Goal: Register for event/course

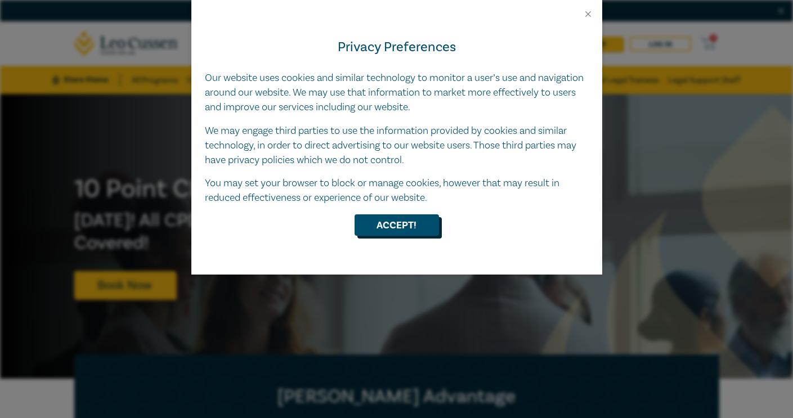
click at [435, 234] on button "Accept!" at bounding box center [397, 225] width 84 height 21
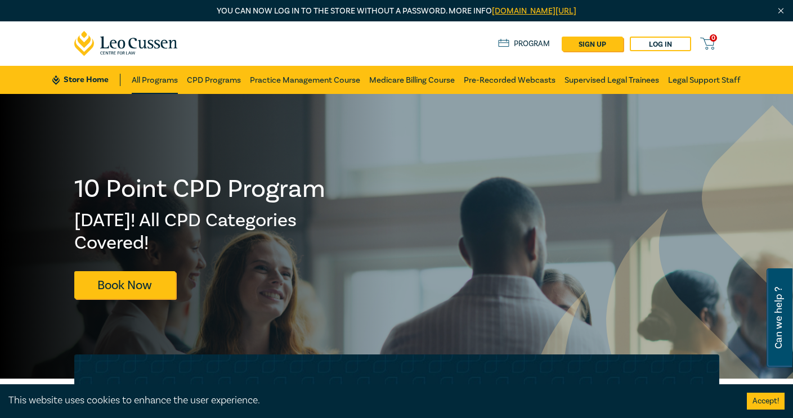
click at [161, 80] on link "All Programs" at bounding box center [155, 80] width 46 height 28
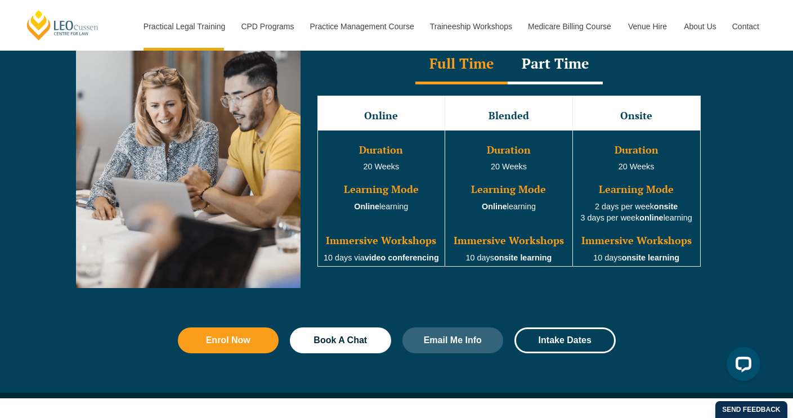
scroll to position [1070, 0]
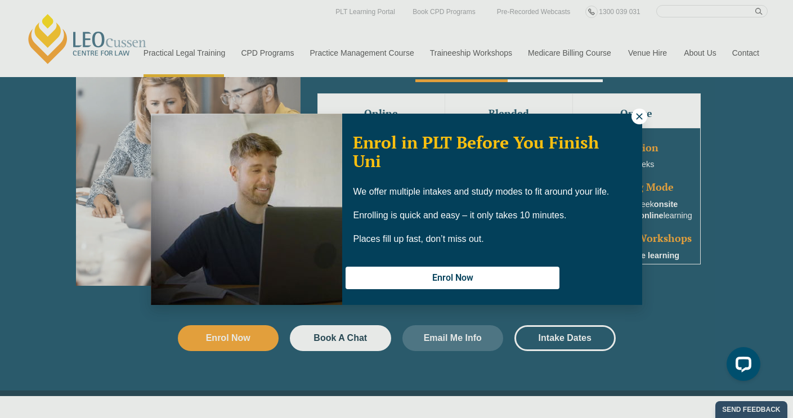
click at [644, 108] on div "Enrol in PLT Before You Finish Uni We offer multiple intakes and study modes to…" at bounding box center [396, 209] width 793 height 418
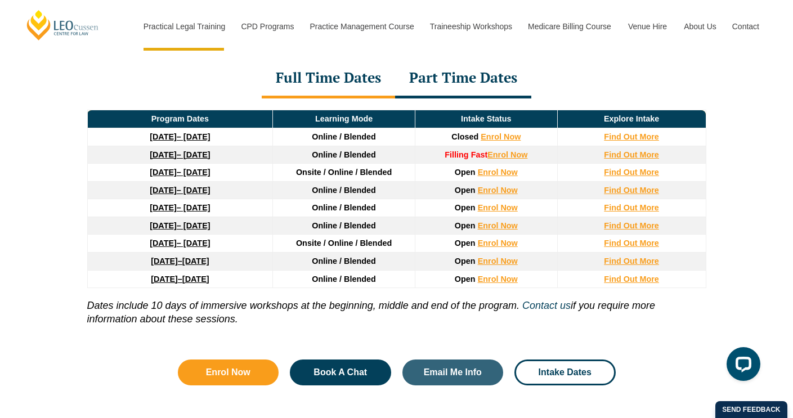
scroll to position [1554, 0]
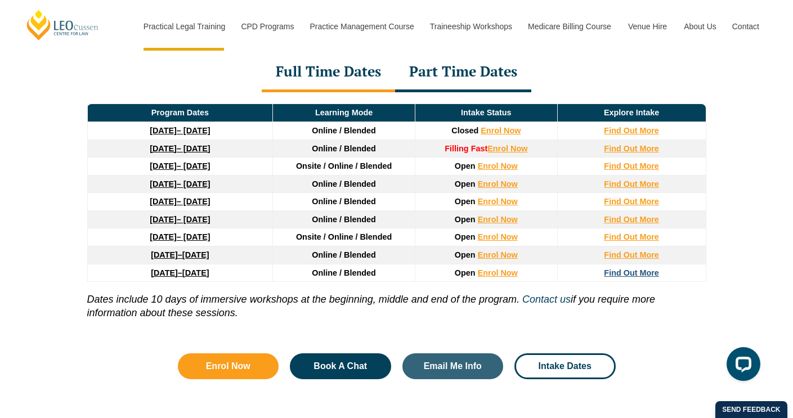
click at [631, 278] on strong "Find Out More" at bounding box center [631, 273] width 55 height 9
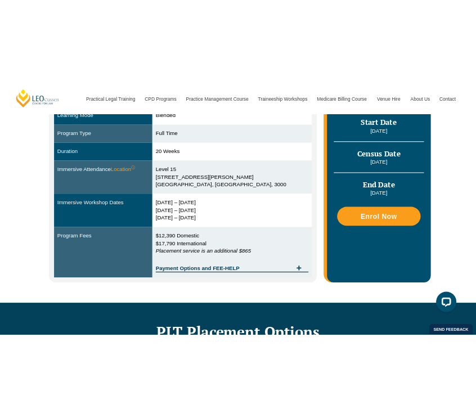
scroll to position [325, 0]
